Goal: Navigation & Orientation: Understand site structure

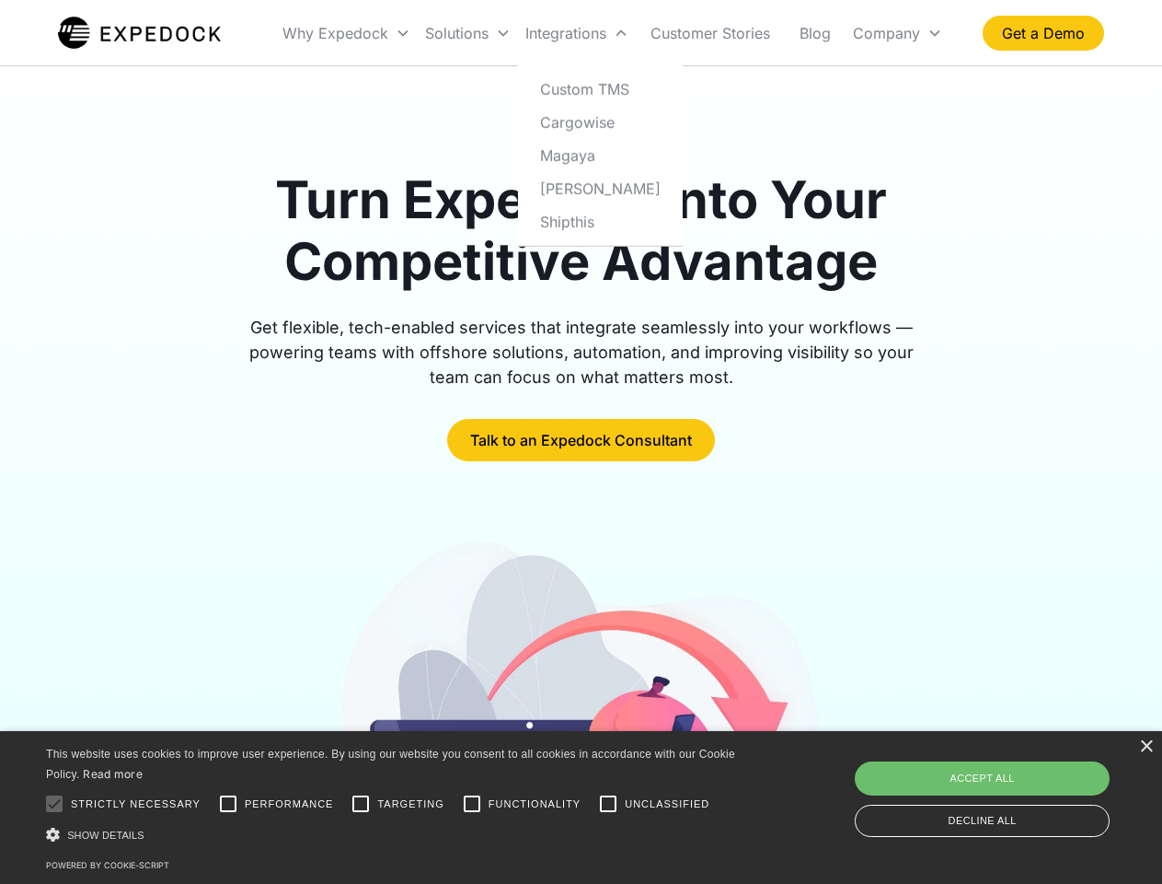
click at [613, 33] on div "Integrations" at bounding box center [577, 33] width 118 height 63
click at [347, 33] on div "Why Expedock" at bounding box center [336, 33] width 106 height 18
click at [468, 33] on div "Solutions" at bounding box center [457, 33] width 64 height 18
click at [577, 33] on div "Integrations" at bounding box center [566, 33] width 81 height 18
click at [897, 33] on div "Company" at bounding box center [886, 33] width 67 height 18
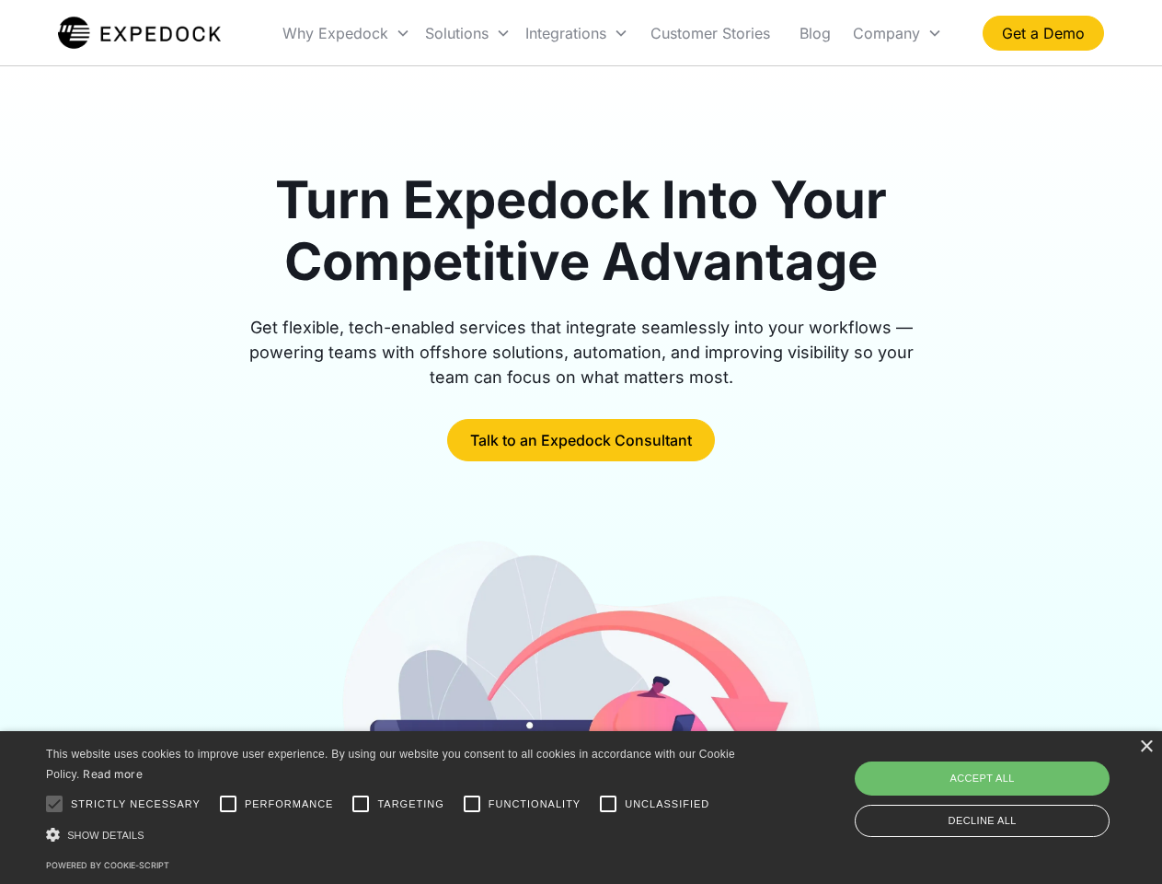
click at [54, 804] on div at bounding box center [54, 803] width 37 height 37
click at [228, 804] on input "Performance" at bounding box center [228, 803] width 37 height 37
checkbox input "true"
click at [361, 804] on input "Targeting" at bounding box center [360, 803] width 37 height 37
checkbox input "true"
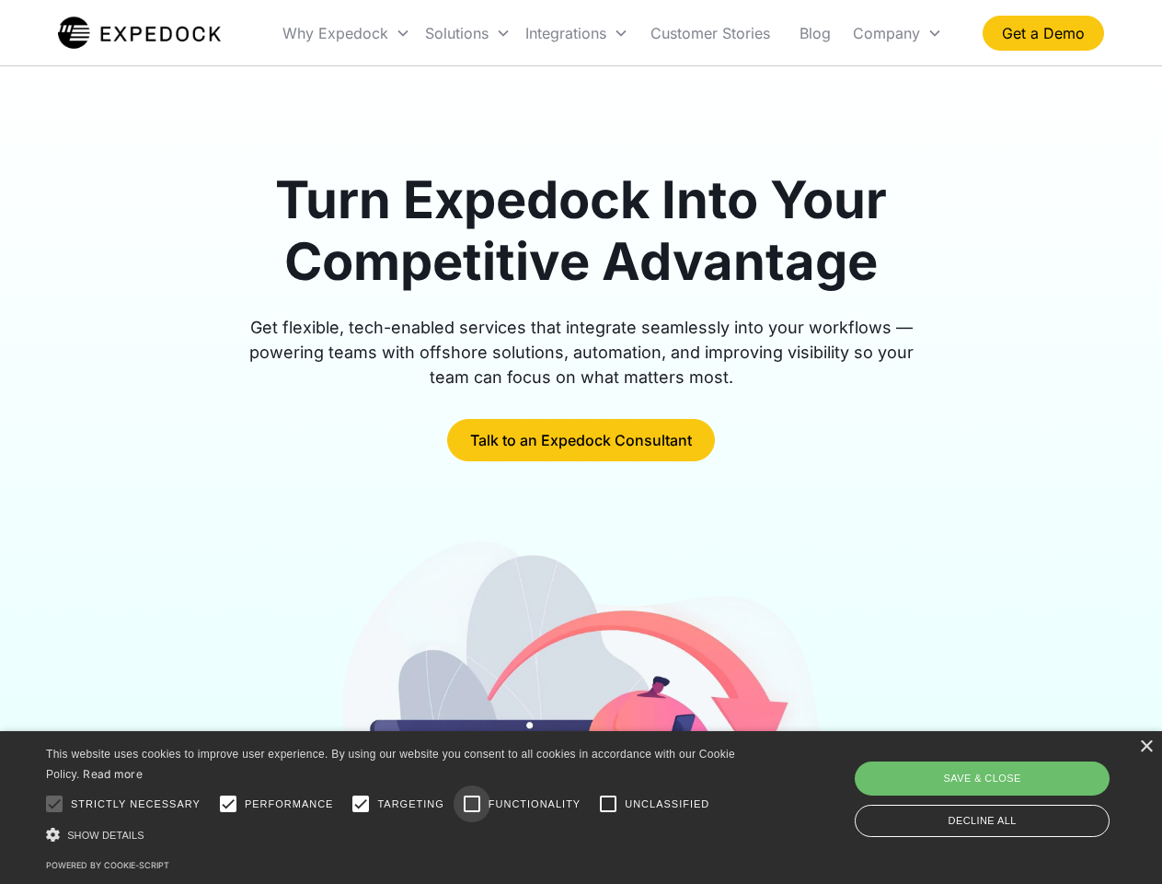
click at [472, 804] on input "Functionality" at bounding box center [472, 803] width 37 height 37
checkbox input "true"
click at [608, 804] on input "Unclassified" at bounding box center [608, 803] width 37 height 37
checkbox input "true"
